Goal: Information Seeking & Learning: Learn about a topic

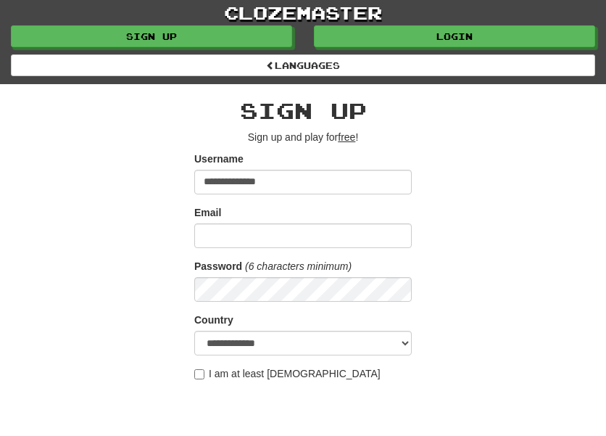
type input "**********"
click at [225, 233] on input "Email" at bounding box center [302, 235] width 217 height 25
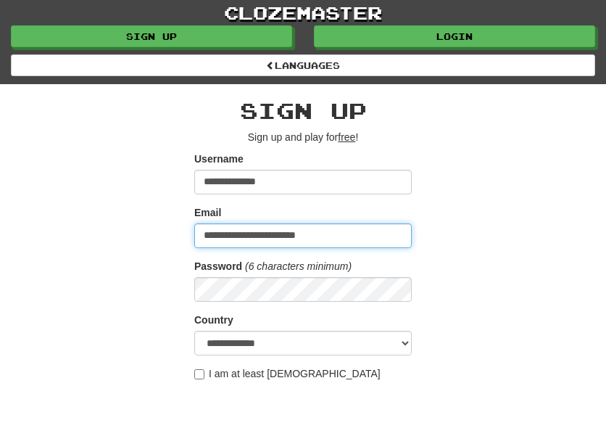
type input "**********"
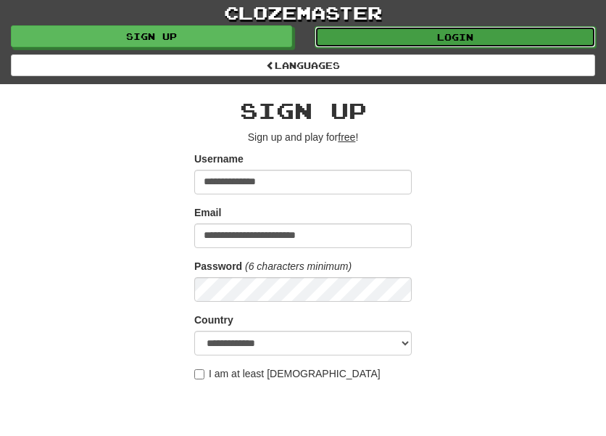
click at [500, 32] on link "Login" at bounding box center [455, 37] width 281 height 22
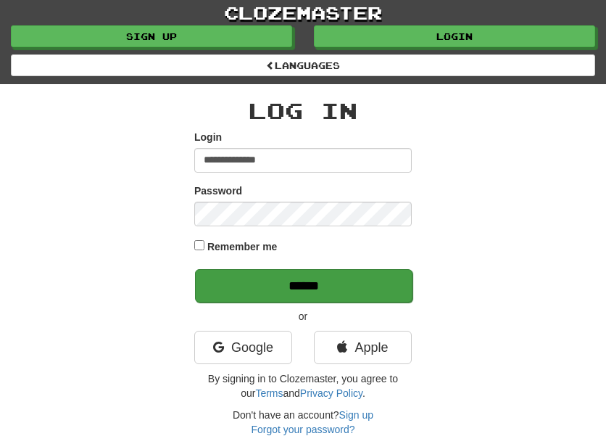
type input "**********"
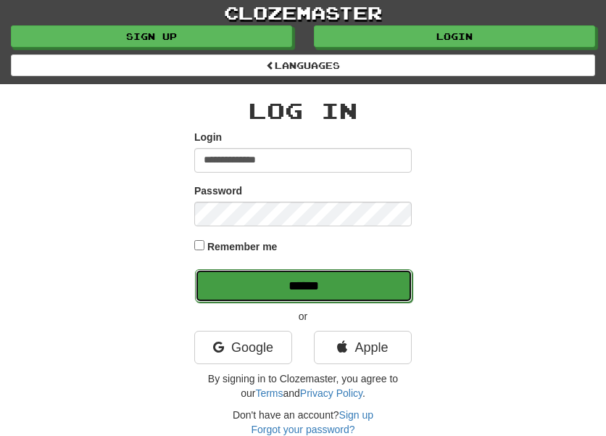
click at [344, 280] on input "******" at bounding box center [303, 285] width 217 height 33
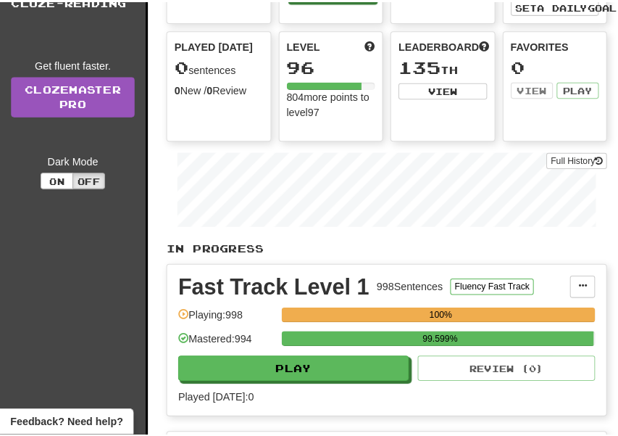
scroll to position [163, 0]
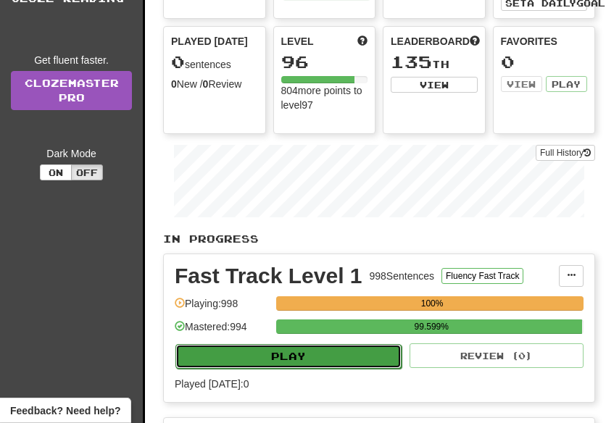
click at [349, 354] on button "Play" at bounding box center [288, 356] width 226 height 25
select select "**"
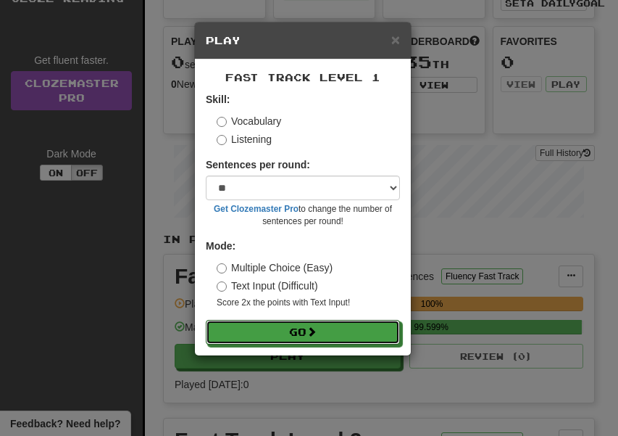
drag, startPoint x: 331, startPoint y: 326, endPoint x: 467, endPoint y: 349, distance: 138.1
click at [332, 325] on button "Go" at bounding box center [303, 332] width 194 height 25
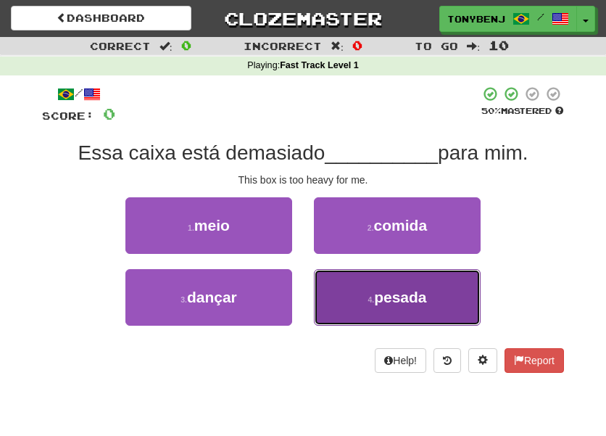
click at [383, 308] on button "4 . pesada" at bounding box center [397, 297] width 167 height 57
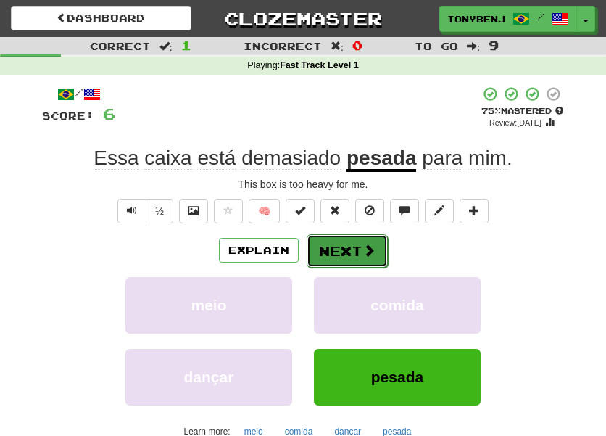
click at [357, 251] on button "Next" at bounding box center [347, 250] width 81 height 33
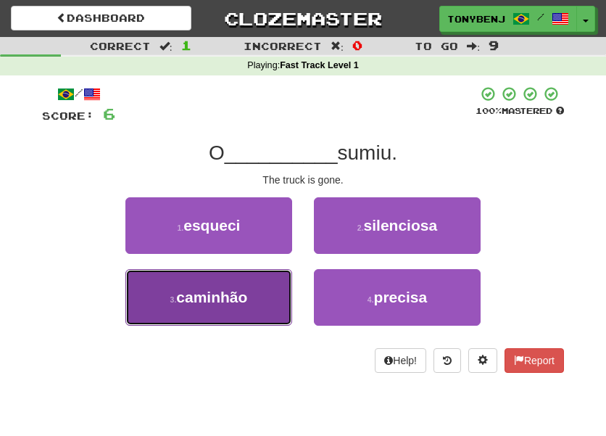
click at [228, 313] on button "3 . caminhão" at bounding box center [208, 297] width 167 height 57
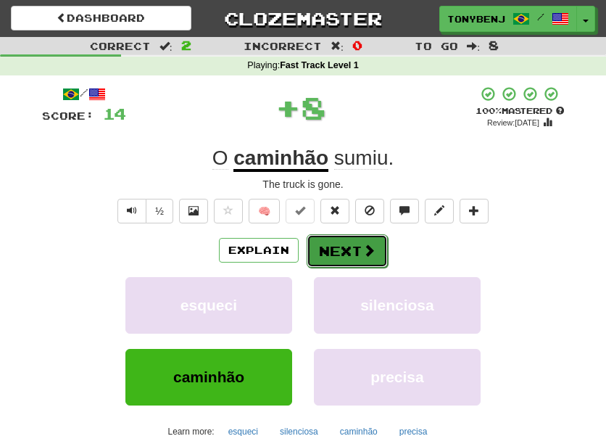
click at [349, 241] on button "Next" at bounding box center [347, 250] width 81 height 33
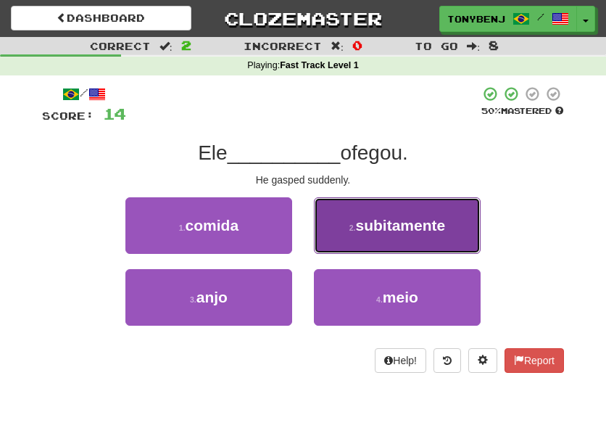
click at [376, 239] on button "2 . subitamente" at bounding box center [397, 225] width 167 height 57
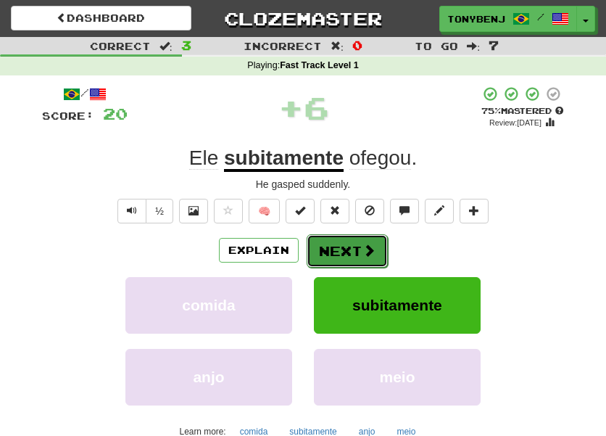
click at [362, 254] on span at bounding box center [368, 249] width 13 height 13
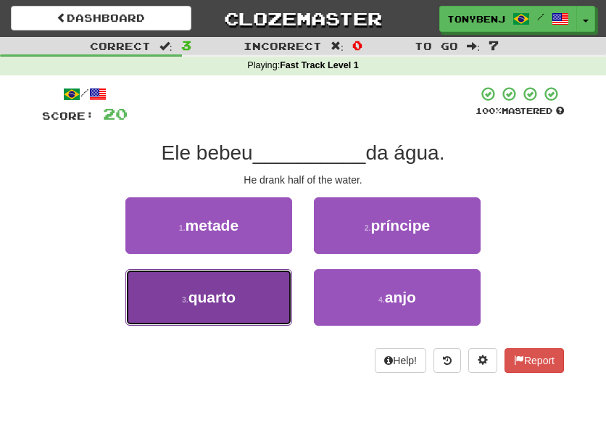
click at [278, 305] on button "3 . quarto" at bounding box center [208, 297] width 167 height 57
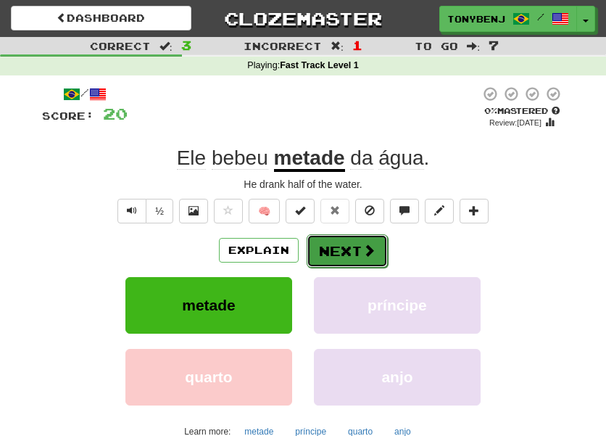
click at [354, 265] on button "Next" at bounding box center [347, 250] width 81 height 33
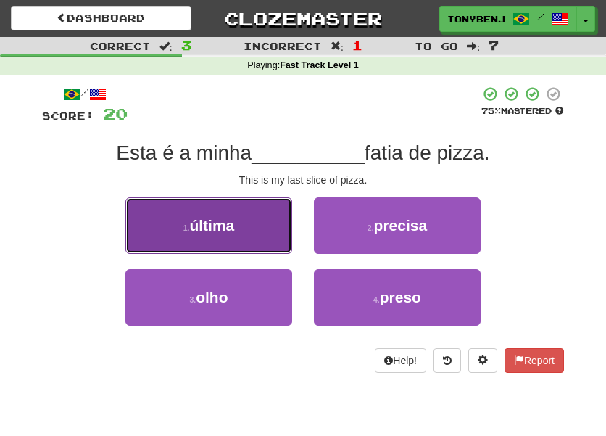
click at [246, 232] on button "1 . última" at bounding box center [208, 225] width 167 height 57
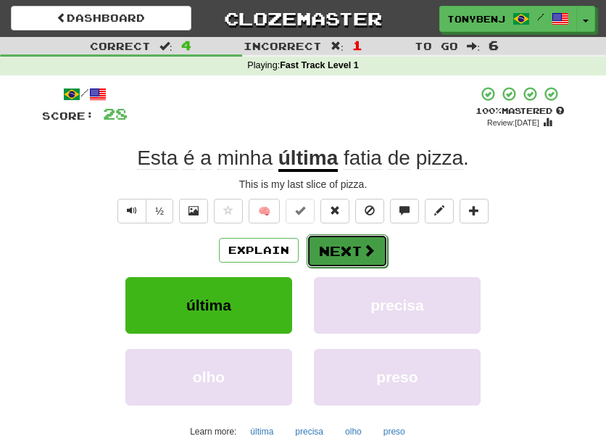
click at [371, 256] on span at bounding box center [368, 249] width 13 height 13
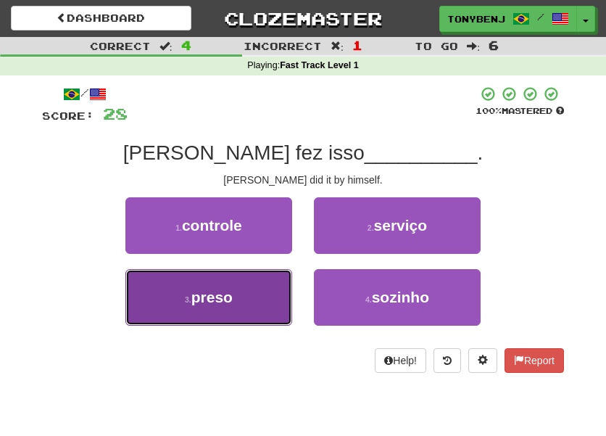
click at [284, 300] on button "3 . preso" at bounding box center [208, 297] width 167 height 57
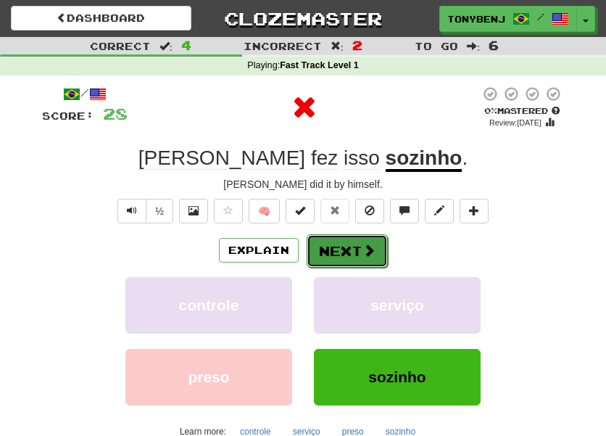
click at [365, 256] on span at bounding box center [368, 249] width 13 height 13
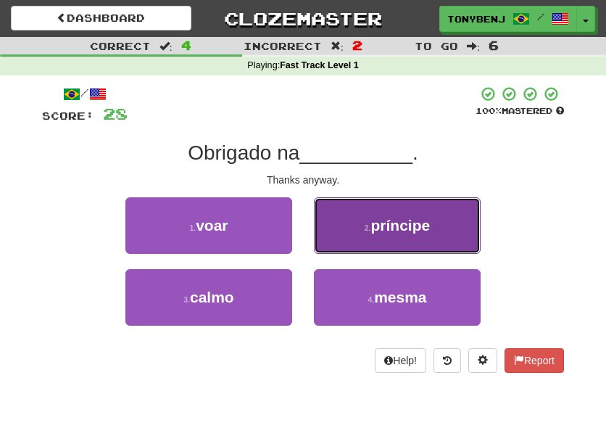
click at [428, 252] on button "2 . príncipe" at bounding box center [397, 225] width 167 height 57
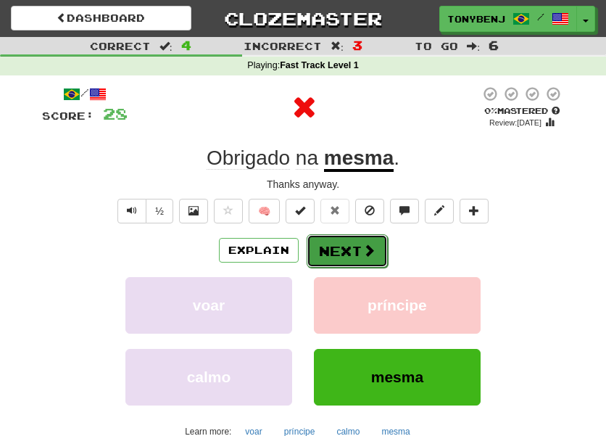
click at [365, 259] on button "Next" at bounding box center [347, 250] width 81 height 33
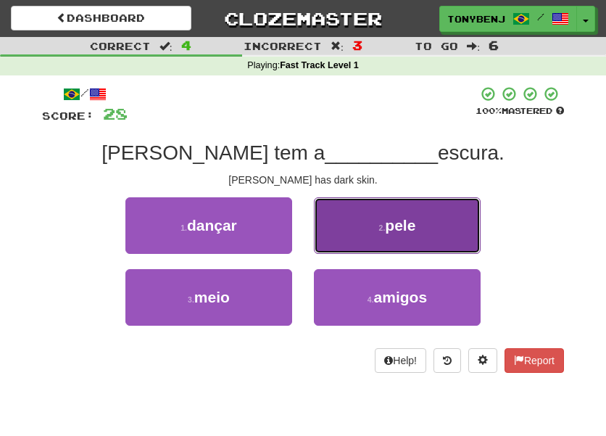
click at [374, 241] on button "2 . pele" at bounding box center [397, 225] width 167 height 57
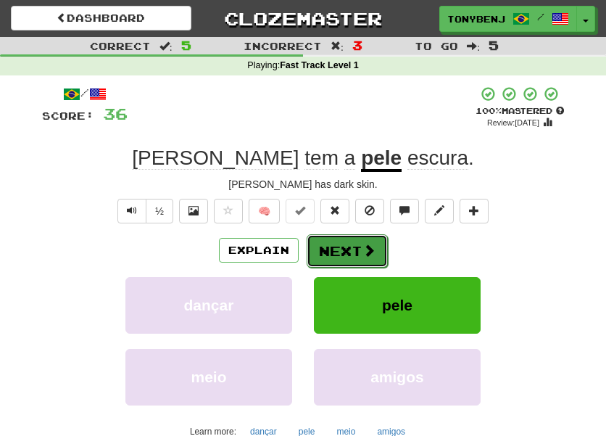
click at [332, 254] on button "Next" at bounding box center [347, 250] width 81 height 33
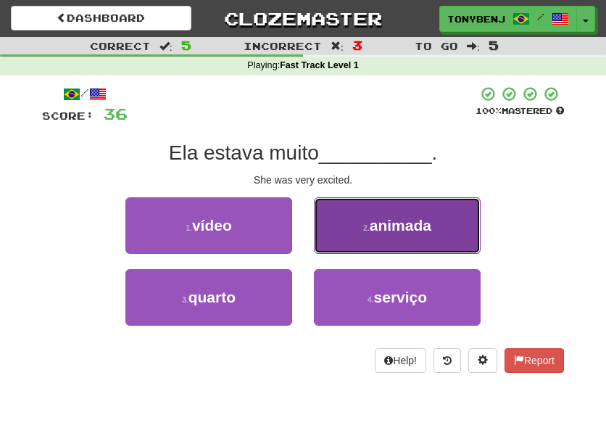
click at [450, 226] on button "2 . animada" at bounding box center [397, 225] width 167 height 57
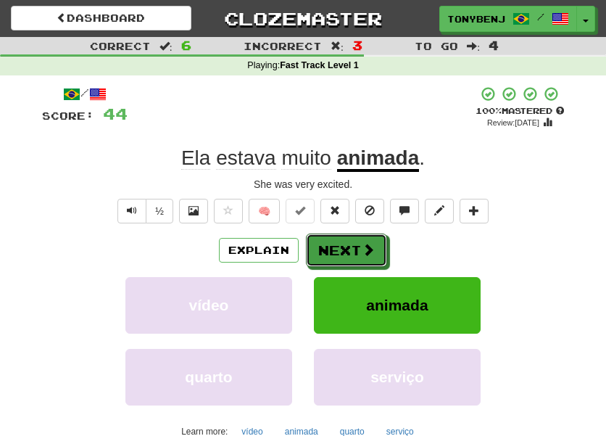
click at [378, 251] on button "Next" at bounding box center [346, 249] width 81 height 33
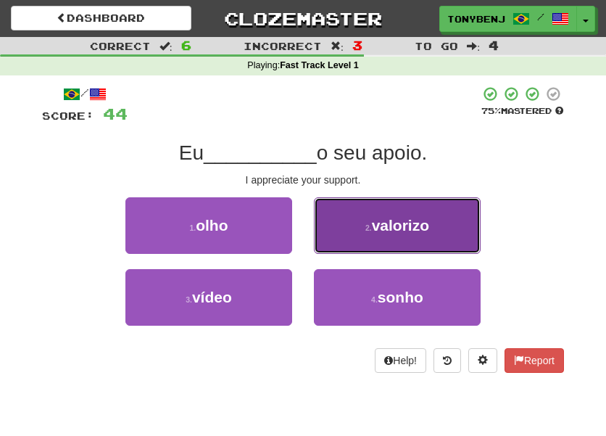
click at [336, 226] on button "2 . valorizo" at bounding box center [397, 225] width 167 height 57
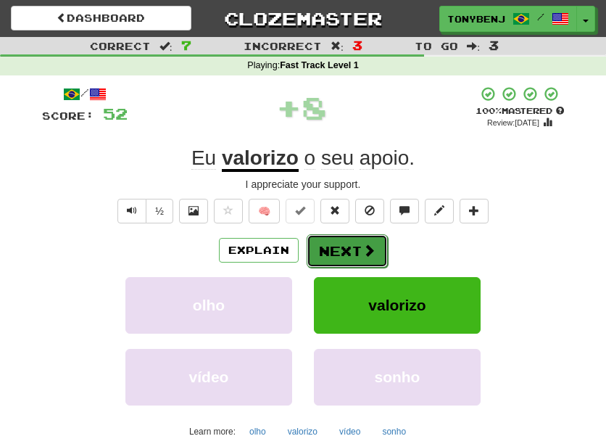
click at [367, 258] on button "Next" at bounding box center [347, 250] width 81 height 33
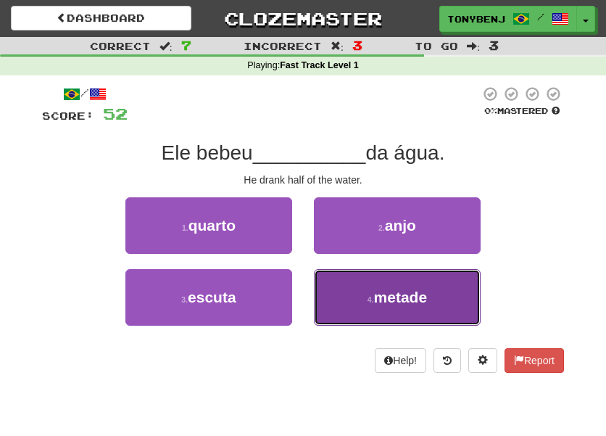
click at [342, 295] on button "4 . metade" at bounding box center [397, 297] width 167 height 57
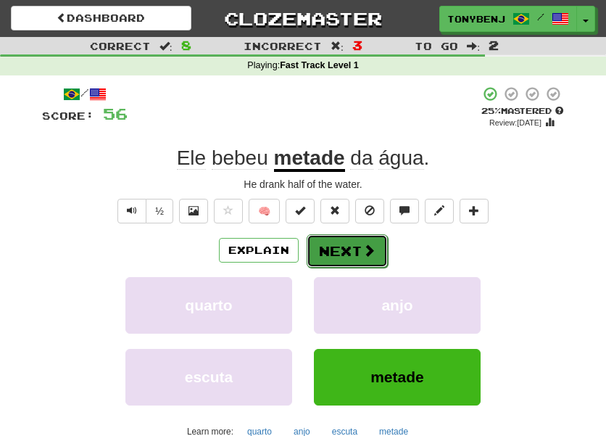
click at [370, 256] on span at bounding box center [368, 249] width 13 height 13
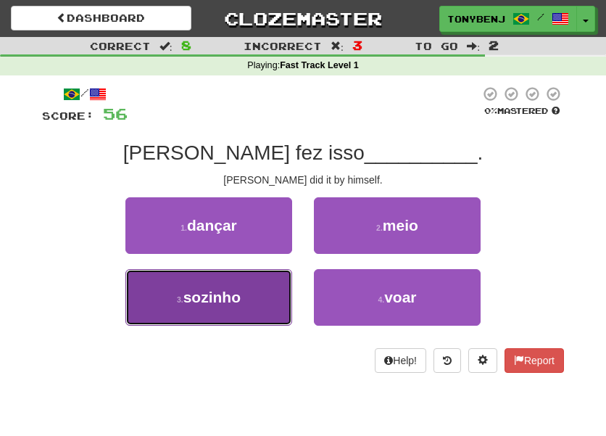
click at [227, 301] on span "sozinho" at bounding box center [211, 296] width 57 height 17
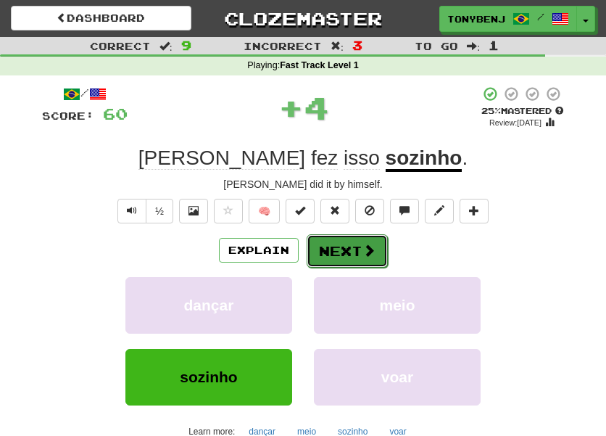
click at [371, 256] on span at bounding box center [368, 249] width 13 height 13
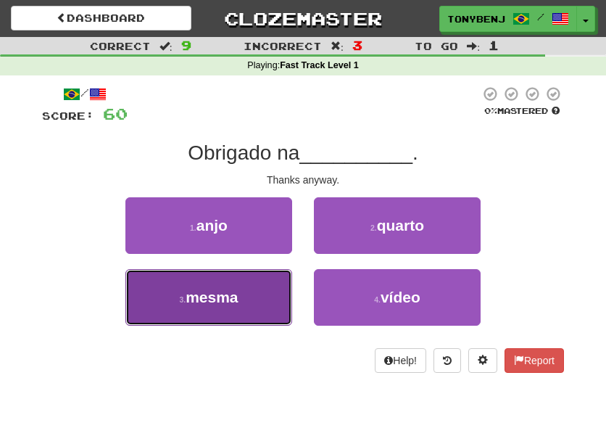
click at [241, 308] on button "3 . mesma" at bounding box center [208, 297] width 167 height 57
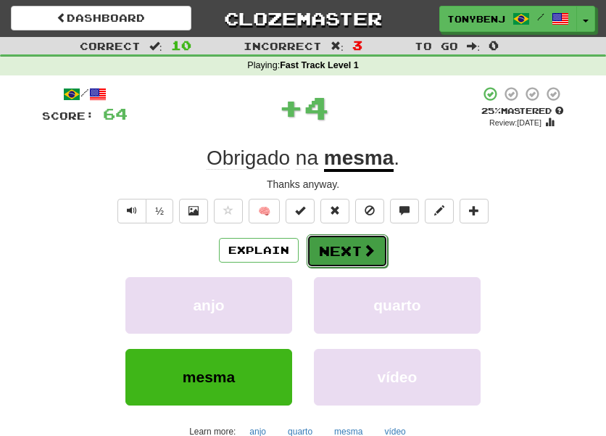
click at [381, 258] on button "Next" at bounding box center [347, 250] width 81 height 33
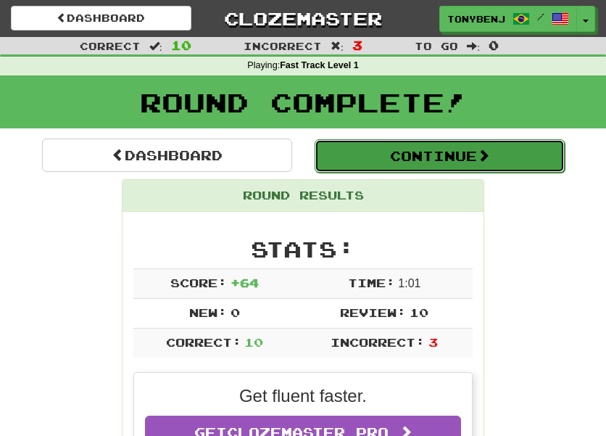
click at [505, 163] on button "Continue" at bounding box center [440, 155] width 250 height 33
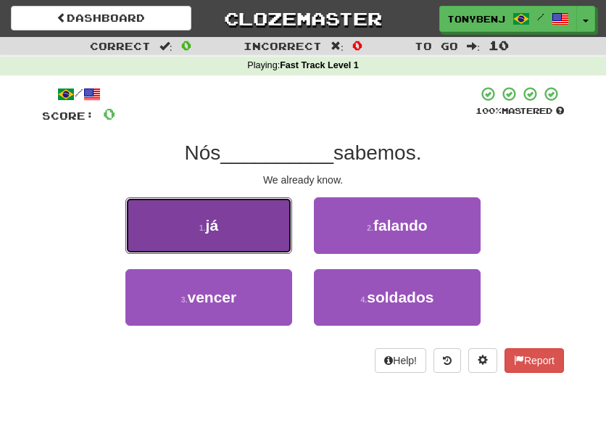
click at [236, 212] on button "1 . já" at bounding box center [208, 225] width 167 height 57
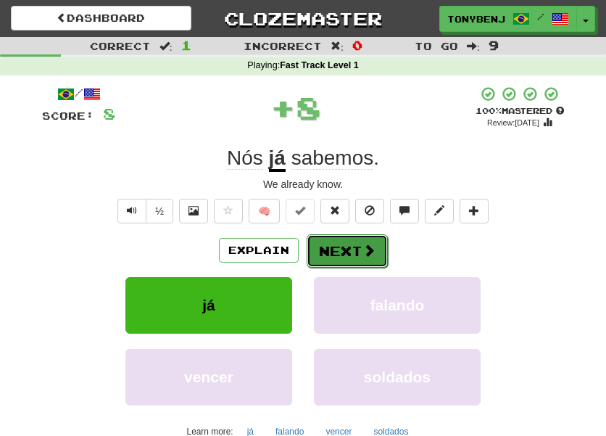
click at [359, 258] on button "Next" at bounding box center [347, 250] width 81 height 33
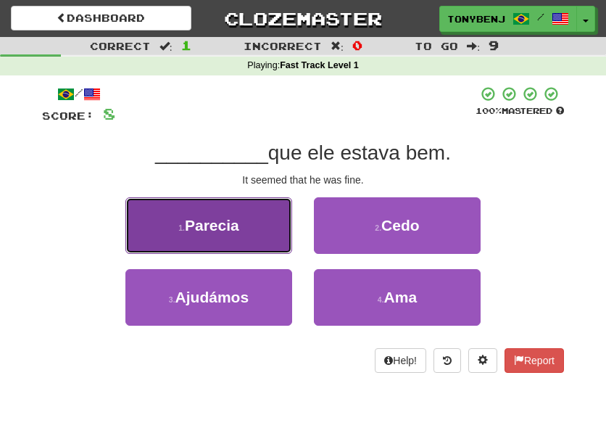
click at [164, 234] on button "1 . Parecia" at bounding box center [208, 225] width 167 height 57
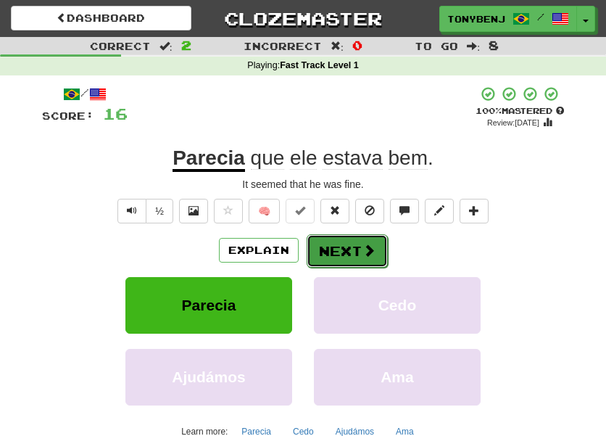
click at [341, 249] on button "Next" at bounding box center [347, 250] width 81 height 33
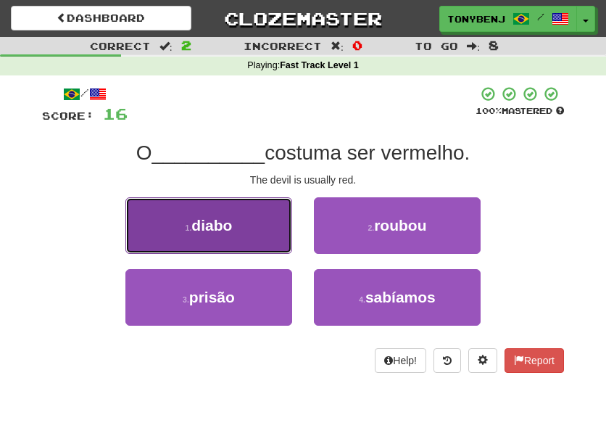
click at [247, 230] on button "1 . diabo" at bounding box center [208, 225] width 167 height 57
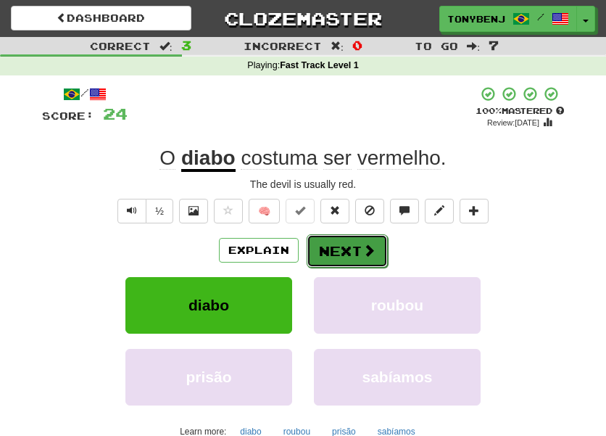
click at [325, 254] on button "Next" at bounding box center [347, 250] width 81 height 33
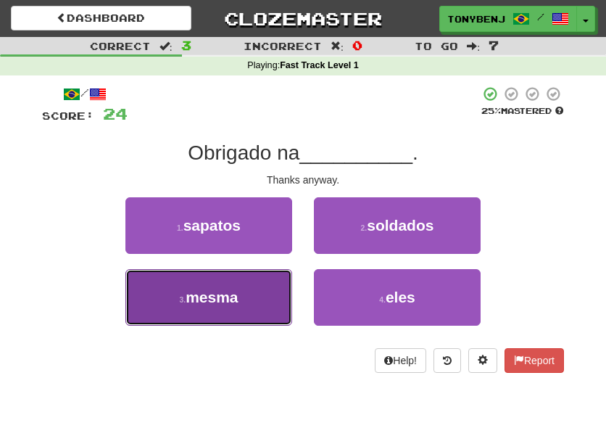
click at [264, 304] on button "3 . mesma" at bounding box center [208, 297] width 167 height 57
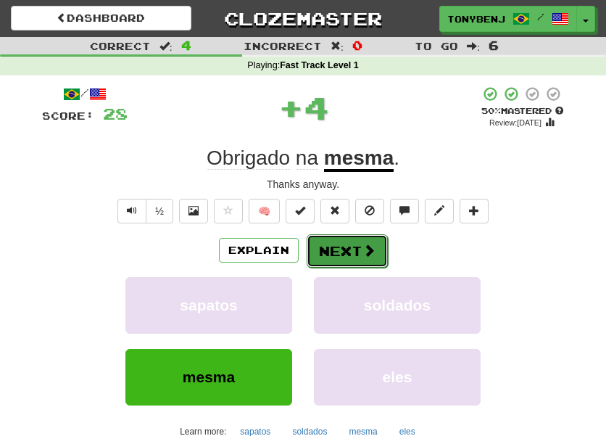
click at [375, 261] on button "Next" at bounding box center [347, 250] width 81 height 33
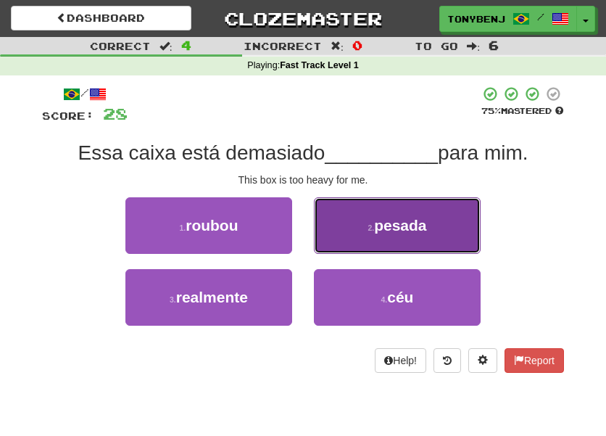
click at [370, 246] on button "2 . pesada" at bounding box center [397, 225] width 167 height 57
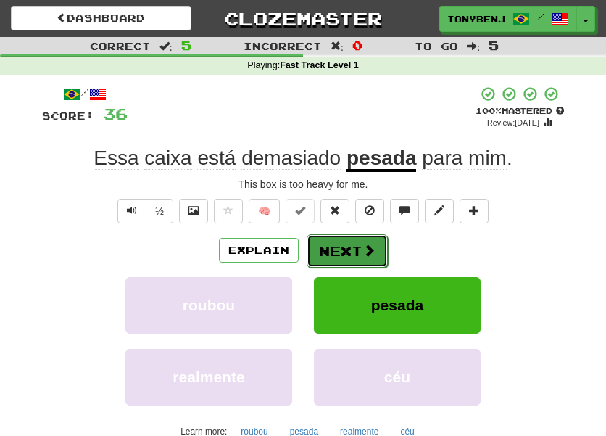
click at [371, 251] on span at bounding box center [368, 249] width 13 height 13
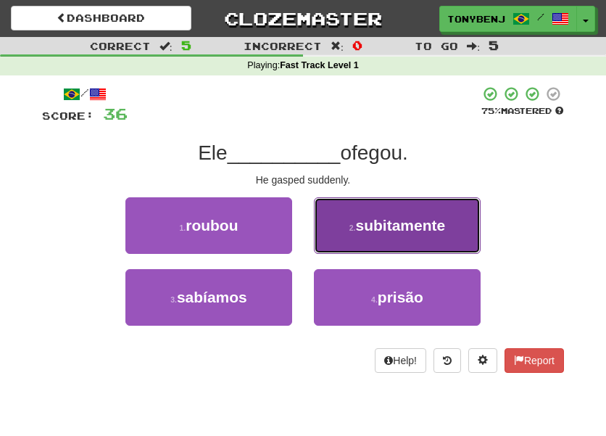
click at [365, 238] on button "2 . subitamente" at bounding box center [397, 225] width 167 height 57
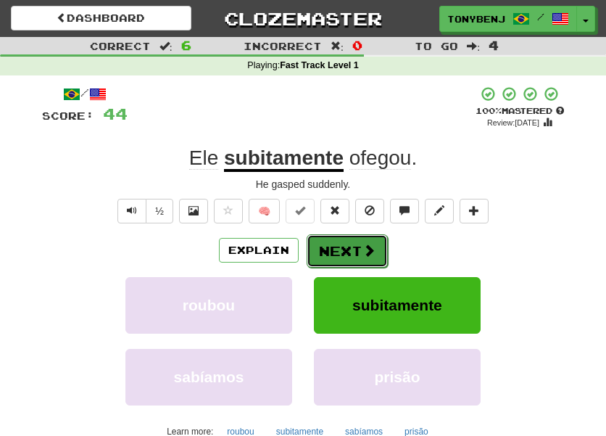
click at [363, 256] on span at bounding box center [368, 249] width 13 height 13
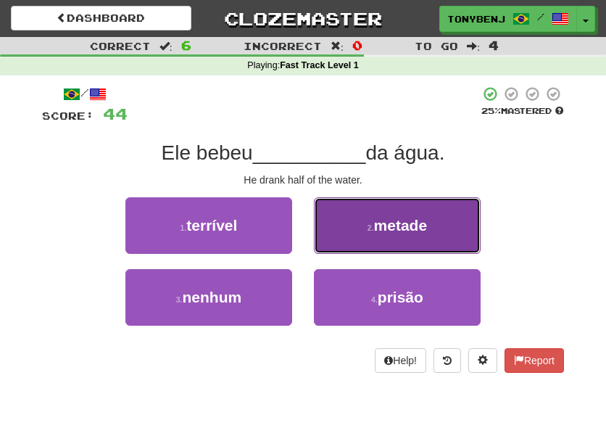
click at [380, 231] on span "metade" at bounding box center [401, 225] width 54 height 17
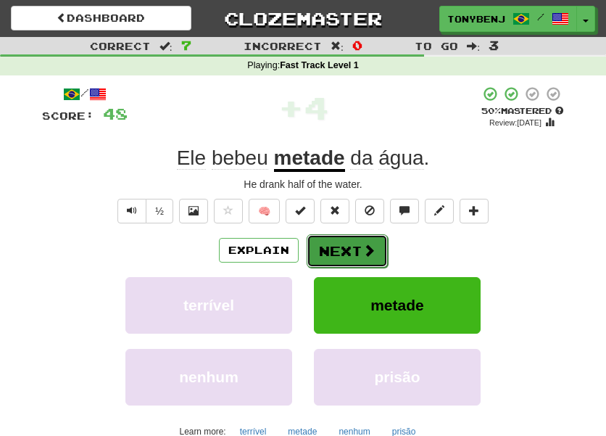
click at [375, 252] on button "Next" at bounding box center [347, 250] width 81 height 33
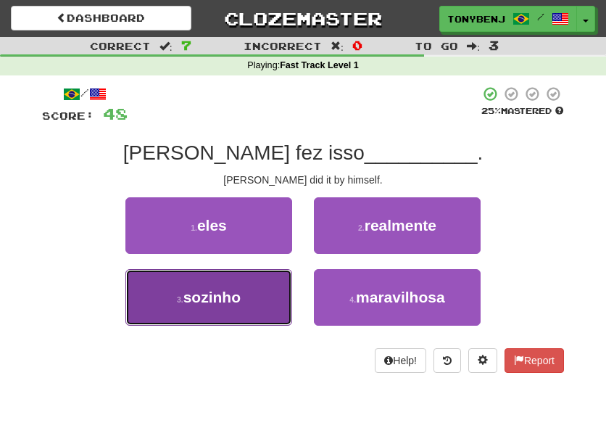
click at [171, 307] on button "3 . sozinho" at bounding box center [208, 297] width 167 height 57
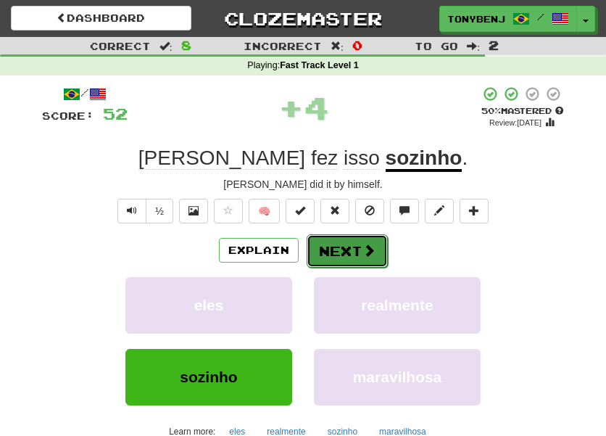
click at [351, 259] on button "Next" at bounding box center [347, 250] width 81 height 33
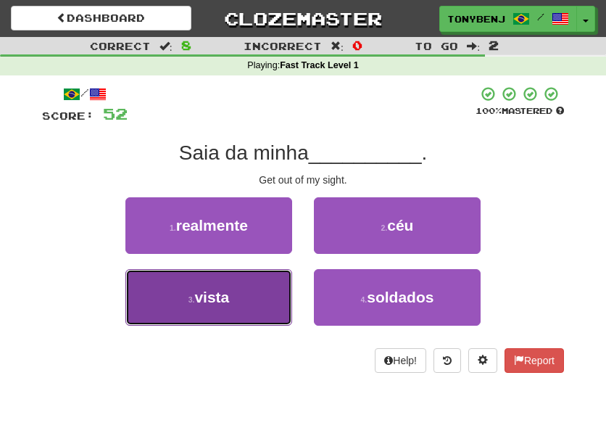
click at [224, 322] on button "3 . vista" at bounding box center [208, 297] width 167 height 57
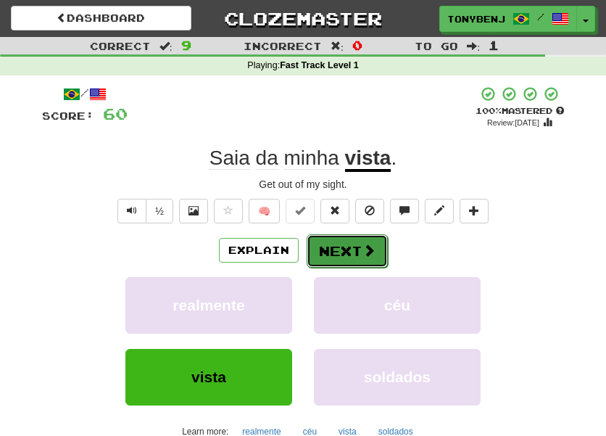
click at [364, 248] on span at bounding box center [368, 249] width 13 height 13
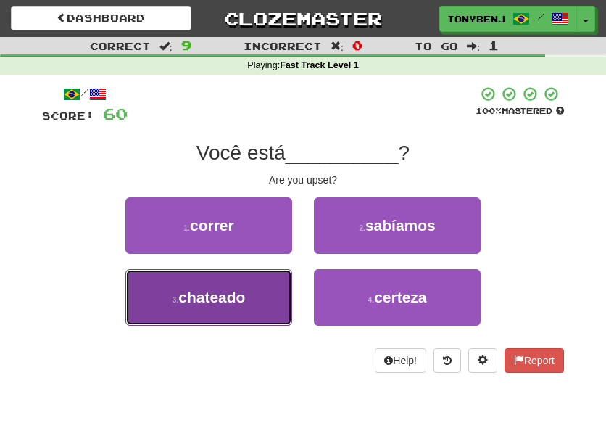
click at [254, 312] on button "3 . chateado" at bounding box center [208, 297] width 167 height 57
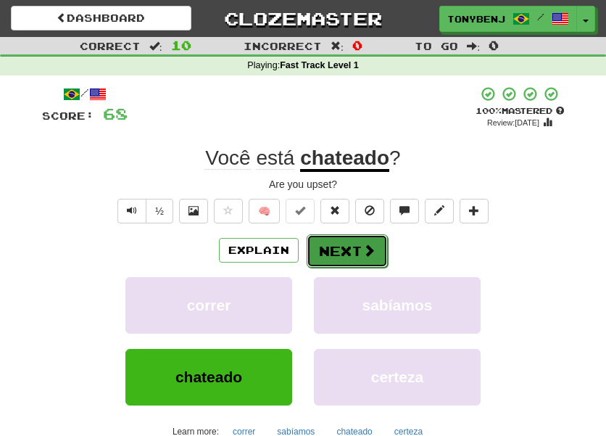
click at [372, 259] on button "Next" at bounding box center [347, 250] width 81 height 33
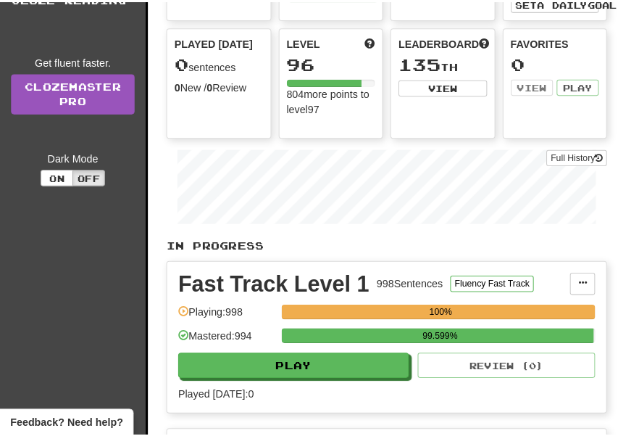
scroll to position [163, 0]
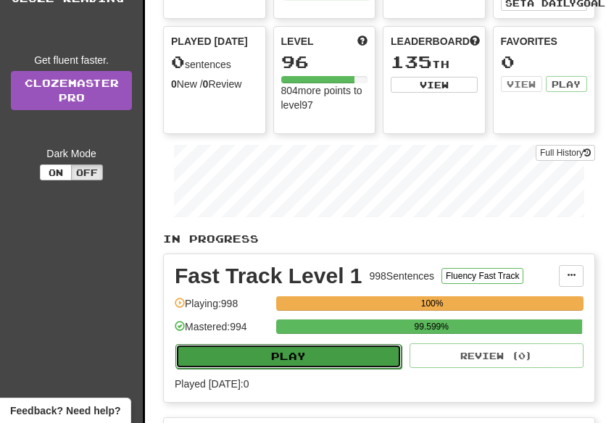
click at [369, 358] on button "Play" at bounding box center [288, 356] width 226 height 25
select select "**"
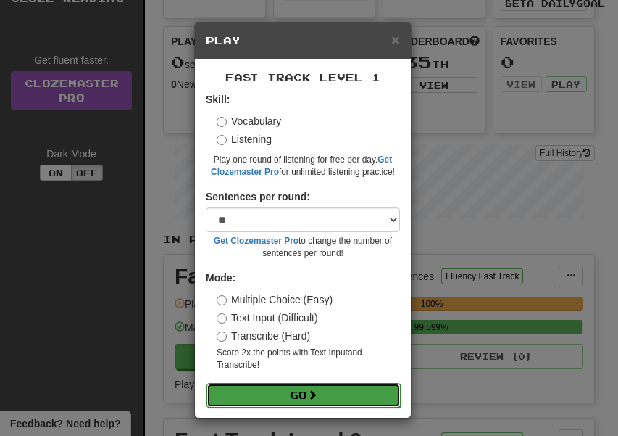
click at [310, 393] on span at bounding box center [312, 394] width 10 height 10
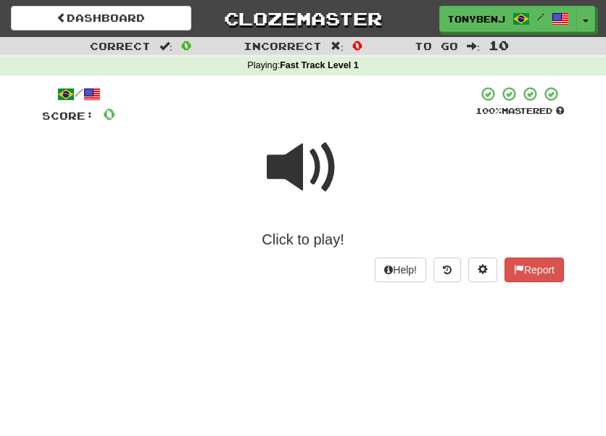
click at [280, 167] on span at bounding box center [303, 167] width 72 height 72
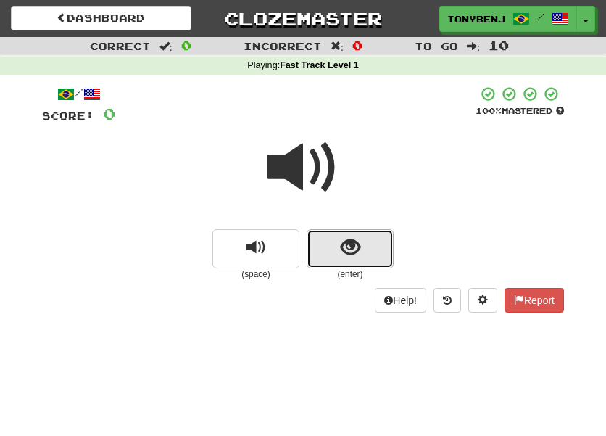
click at [333, 249] on button "show sentence" at bounding box center [350, 248] width 87 height 39
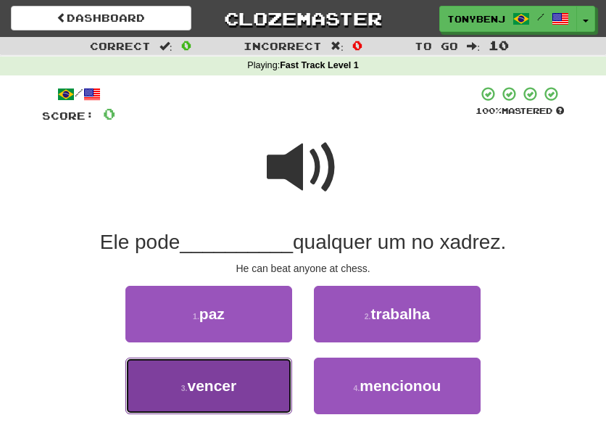
click at [276, 391] on button "3 . vencer" at bounding box center [208, 385] width 167 height 57
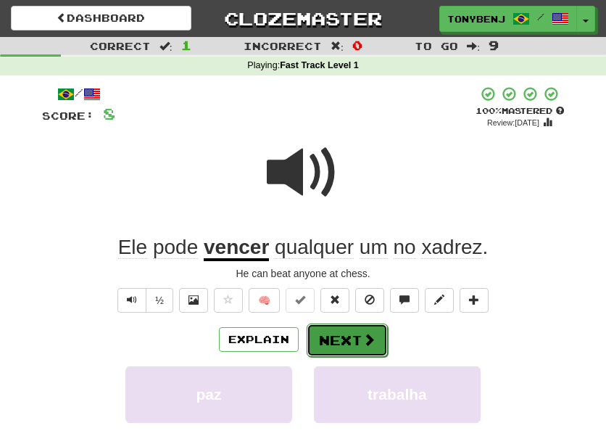
click at [372, 343] on span at bounding box center [368, 339] width 13 height 13
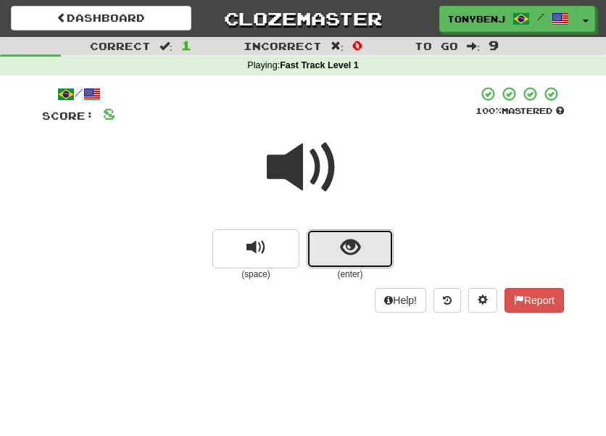
click at [336, 247] on button "show sentence" at bounding box center [350, 248] width 87 height 39
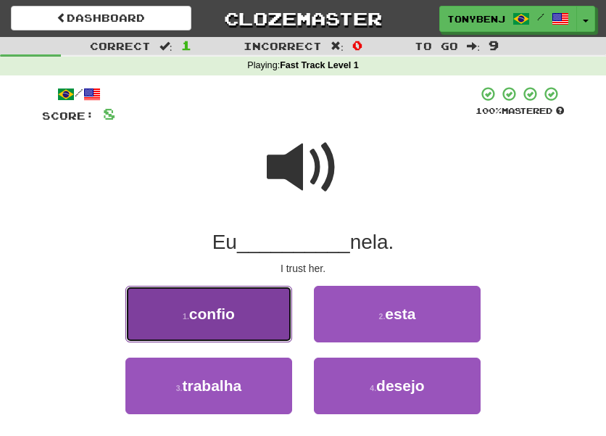
click at [259, 302] on button "1 . confio" at bounding box center [208, 314] width 167 height 57
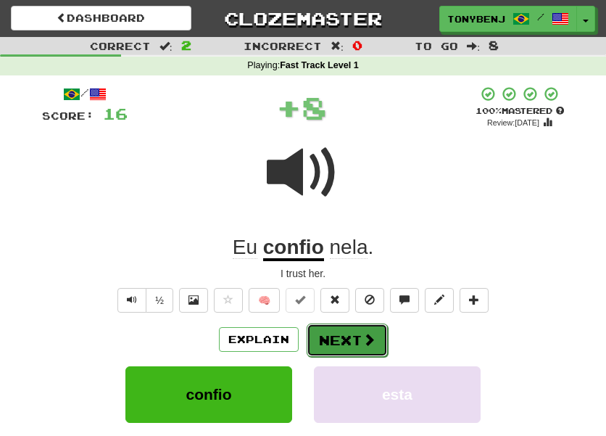
click at [333, 332] on button "Next" at bounding box center [347, 339] width 81 height 33
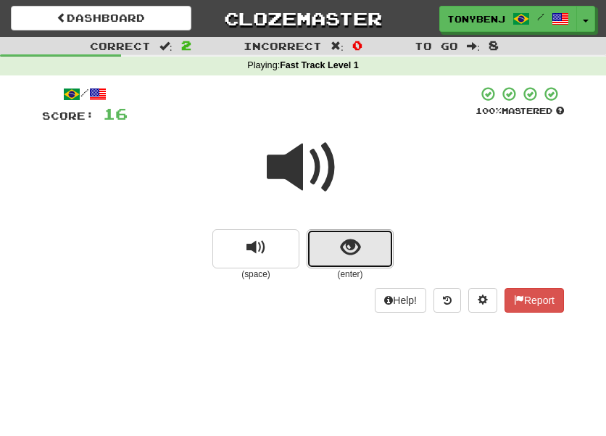
click at [328, 251] on button "show sentence" at bounding box center [350, 248] width 87 height 39
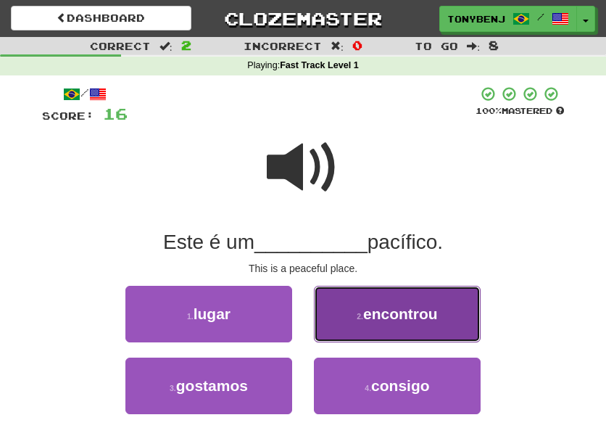
click at [373, 328] on button "2 . encontrou" at bounding box center [397, 314] width 167 height 57
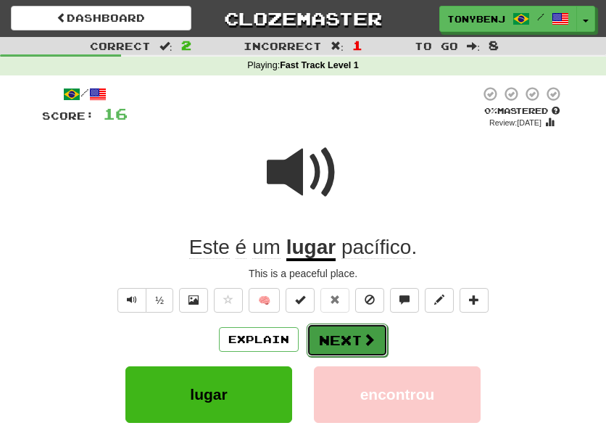
click at [358, 344] on button "Next" at bounding box center [347, 339] width 81 height 33
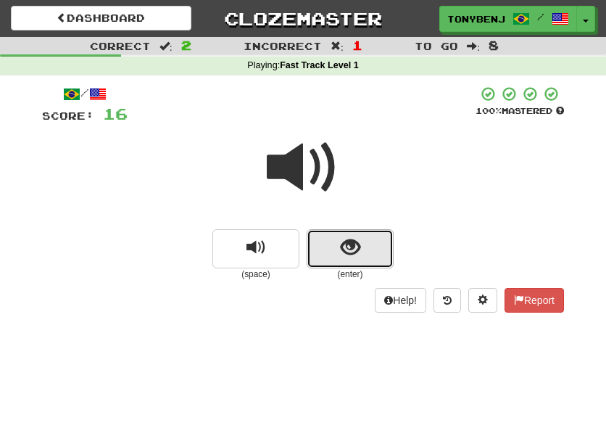
click at [341, 257] on span "show sentence" at bounding box center [351, 248] width 20 height 20
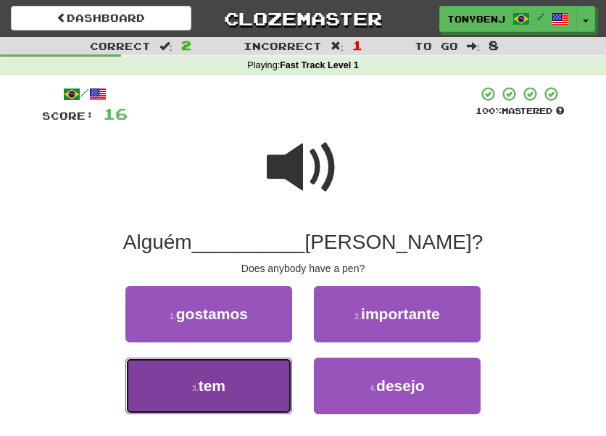
click at [218, 382] on span "tem" at bounding box center [212, 385] width 27 height 17
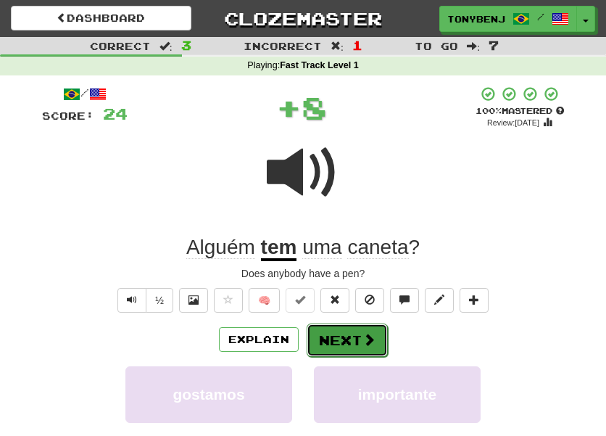
click at [355, 336] on button "Next" at bounding box center [347, 339] width 81 height 33
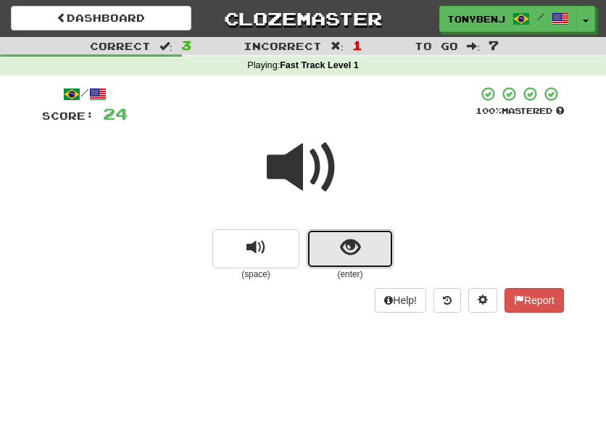
click at [336, 259] on button "show sentence" at bounding box center [350, 248] width 87 height 39
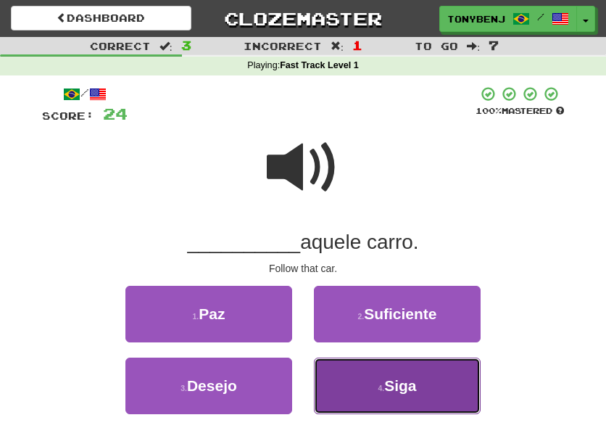
click at [369, 384] on button "4 . Siga" at bounding box center [397, 385] width 167 height 57
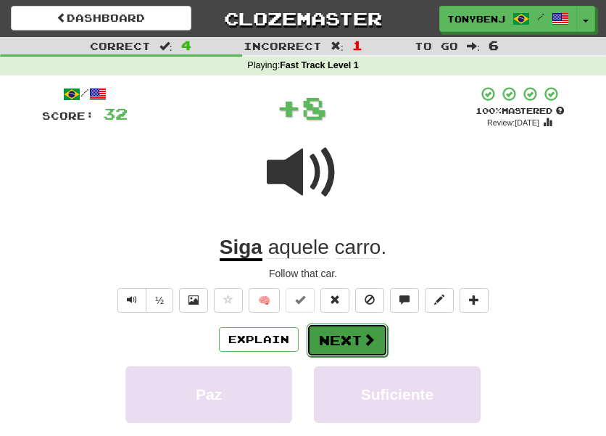
click at [349, 336] on button "Next" at bounding box center [347, 339] width 81 height 33
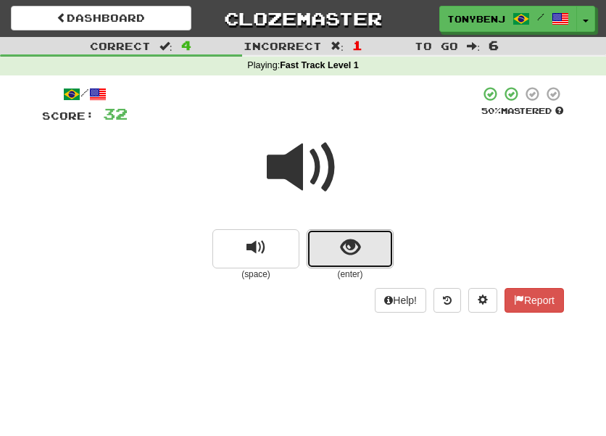
click at [339, 248] on button "show sentence" at bounding box center [350, 248] width 87 height 39
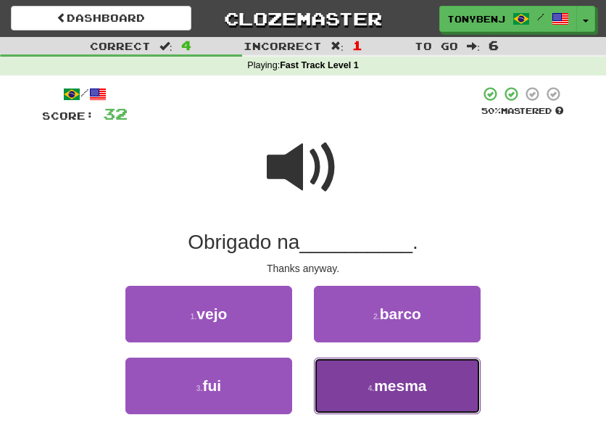
click at [361, 388] on button "4 . mesma" at bounding box center [397, 385] width 167 height 57
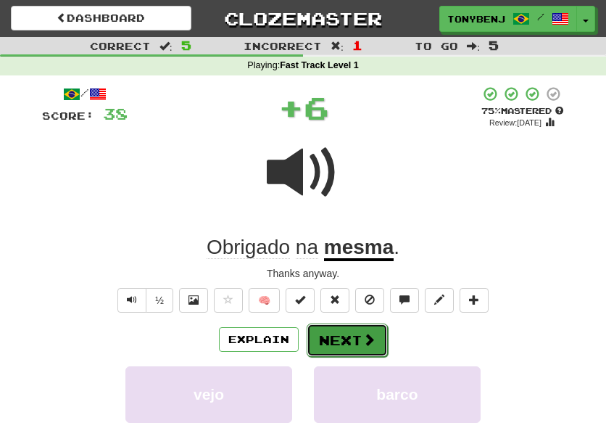
click at [354, 346] on button "Next" at bounding box center [347, 339] width 81 height 33
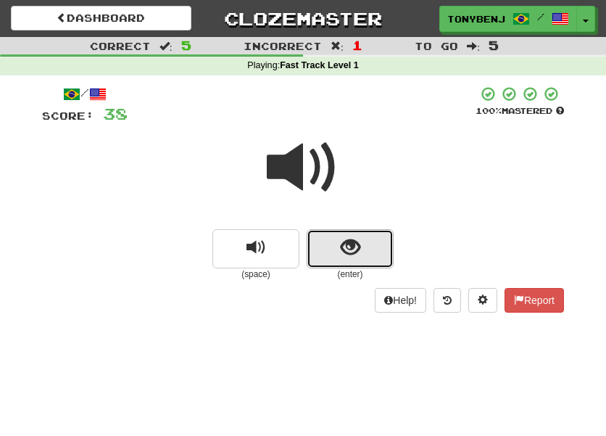
click at [323, 255] on button "show sentence" at bounding box center [350, 248] width 87 height 39
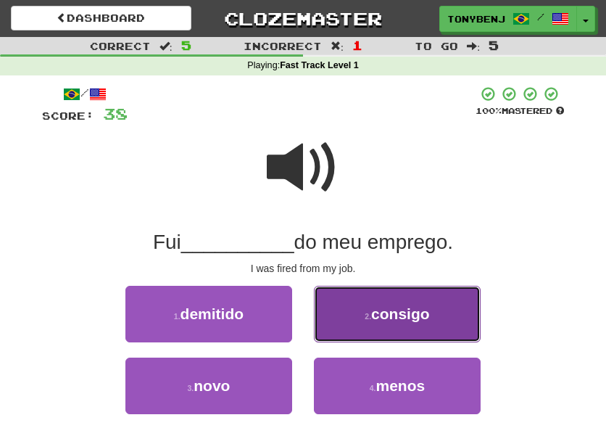
click at [360, 333] on button "2 . consigo" at bounding box center [397, 314] width 167 height 57
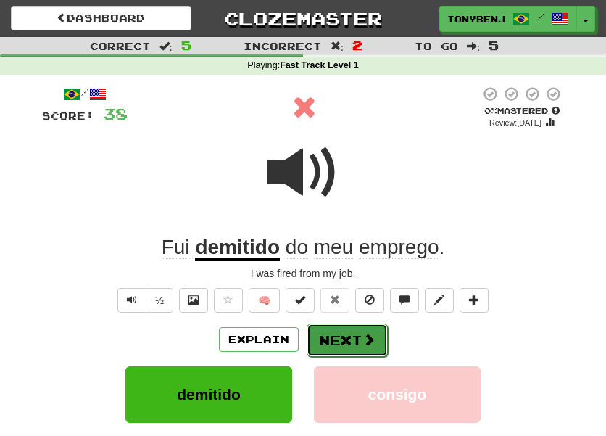
click at [361, 344] on button "Next" at bounding box center [347, 339] width 81 height 33
